Goal: Task Accomplishment & Management: Manage account settings

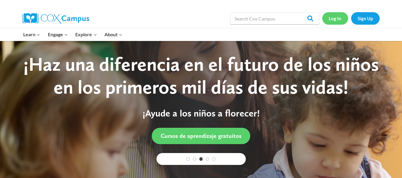
click at [339, 21] on link "Log In" at bounding box center [335, 18] width 26 height 12
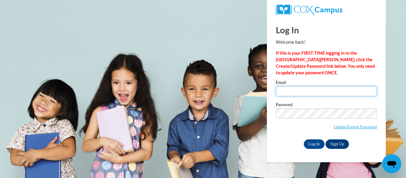
click at [300, 93] on input "Email" at bounding box center [326, 91] width 101 height 10
type input "brittany.rawls@sccpss.com"
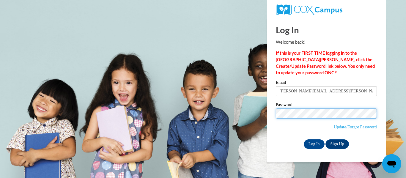
click at [304, 140] on input "Log In" at bounding box center [314, 145] width 21 height 10
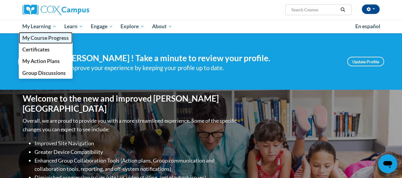
click at [40, 33] on link "My Course Progress" at bounding box center [46, 38] width 54 height 12
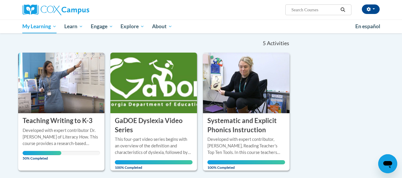
scroll to position [56, 0]
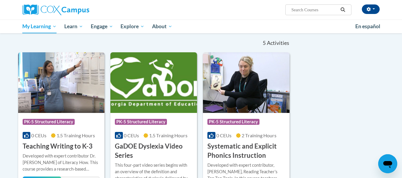
click at [44, 72] on img at bounding box center [61, 82] width 87 height 61
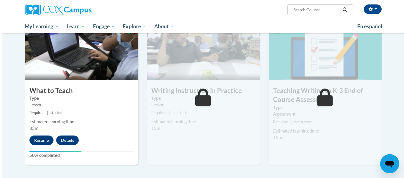
scroll to position [291, 0]
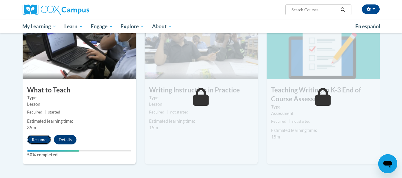
click at [45, 139] on button "Resume" at bounding box center [39, 140] width 24 height 10
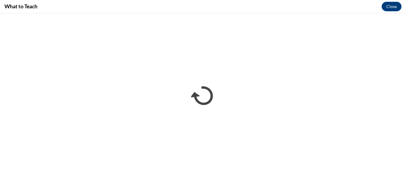
scroll to position [0, 0]
